Goal: Find contact information: Find contact information

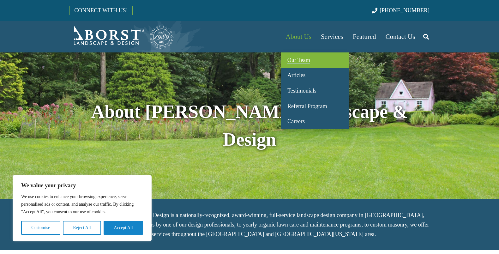
click at [297, 58] on span "Our Team" at bounding box center [298, 60] width 23 height 6
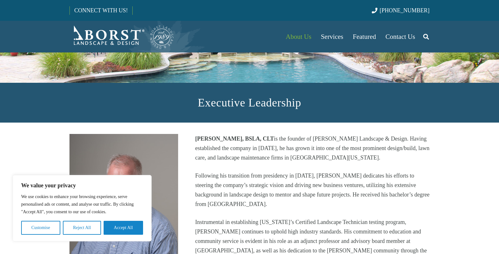
scroll to position [126, 0]
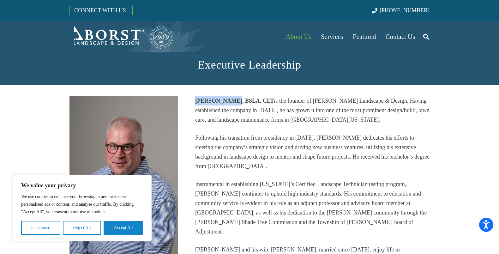
drag, startPoint x: 198, startPoint y: 98, endPoint x: 230, endPoint y: 98, distance: 32.5
click at [230, 98] on strong "Mark C. Borst, BSLA, CLT" at bounding box center [234, 101] width 79 height 6
copy strong "Mark C. Borst"
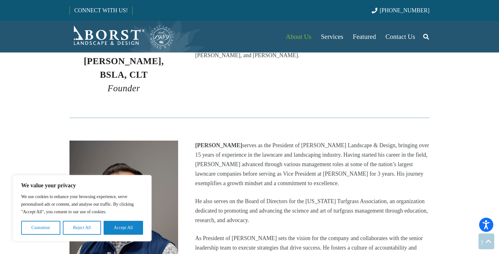
scroll to position [347, 0]
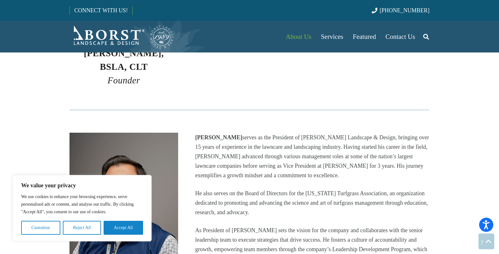
click at [200, 133] on p "Dominick Capone serves as the President of Borst Landscape & Design, bringing o…" at bounding box center [312, 156] width 234 height 47
drag, startPoint x: 206, startPoint y: 121, endPoint x: 233, endPoint y: 122, distance: 27.8
click at [223, 134] on strong "Dominick Capone" at bounding box center [218, 137] width 47 height 6
click at [230, 134] on strong "Dominick Capone" at bounding box center [218, 137] width 47 height 6
drag, startPoint x: 233, startPoint y: 122, endPoint x: 239, endPoint y: 122, distance: 5.0
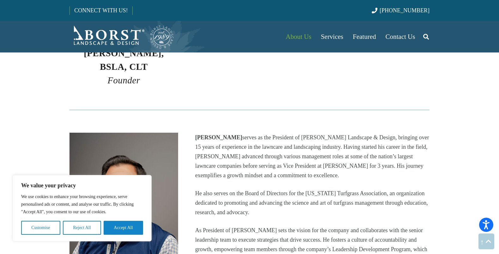
click at [235, 134] on strong "Dominick Capone" at bounding box center [218, 137] width 47 height 6
drag, startPoint x: 192, startPoint y: 122, endPoint x: 238, endPoint y: 125, distance: 46.2
click at [238, 133] on div "Dominick Capone serves as the President of Borst Landscape & Design, bringing o…" at bounding box center [311, 228] width 251 height 190
copy strong "Dominick Capone"
click at [238, 134] on strong "Dominick Capone" at bounding box center [218, 137] width 47 height 6
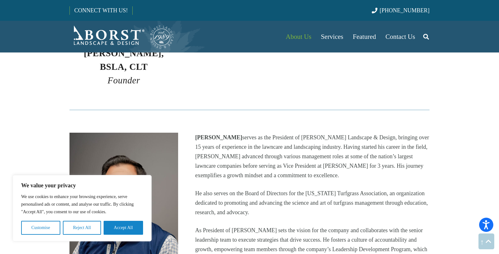
copy strong "Dominick Capone"
drag, startPoint x: 196, startPoint y: 123, endPoint x: 239, endPoint y: 126, distance: 43.3
click at [239, 133] on p "Dominick Capone serves as the President of Borst Landscape & Design, bringing o…" at bounding box center [312, 156] width 234 height 47
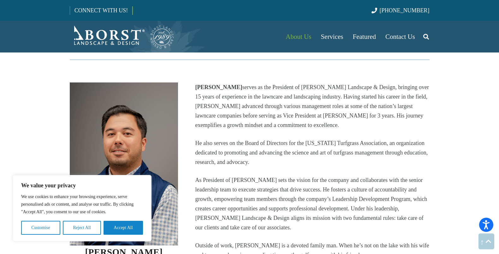
scroll to position [387, 0]
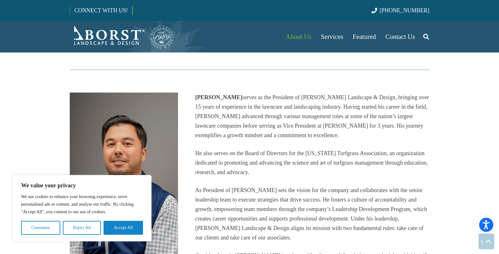
copy strong "Dominick Capone"
